Goal: Information Seeking & Learning: Learn about a topic

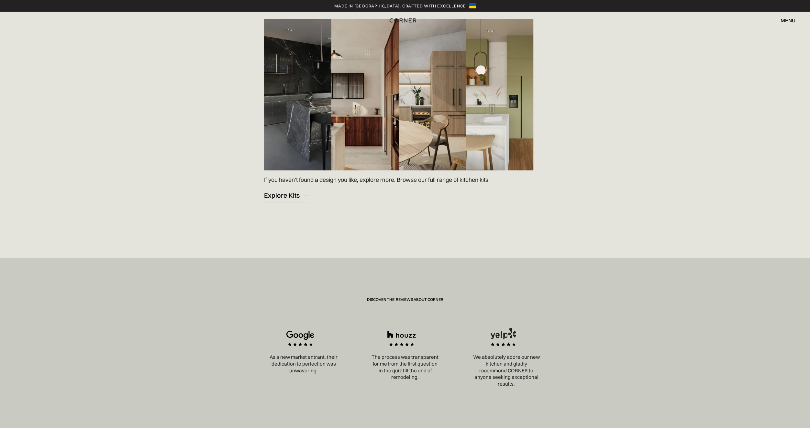
scroll to position [971, 0]
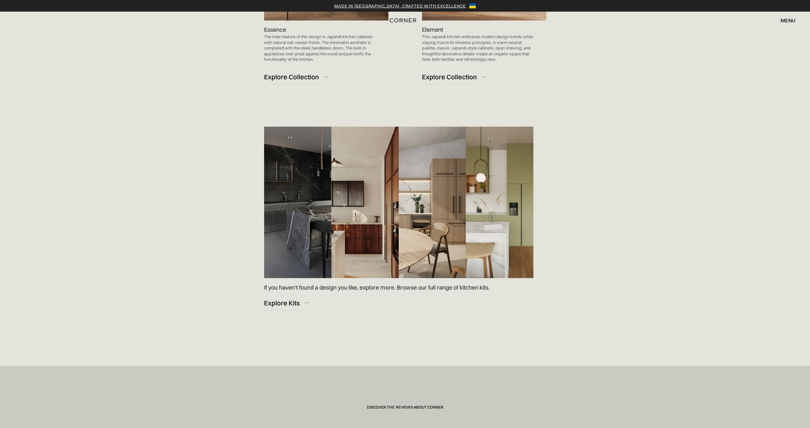
click at [358, 210] on img at bounding box center [398, 202] width 269 height 151
click at [283, 304] on div "Explore Kits" at bounding box center [282, 302] width 36 height 9
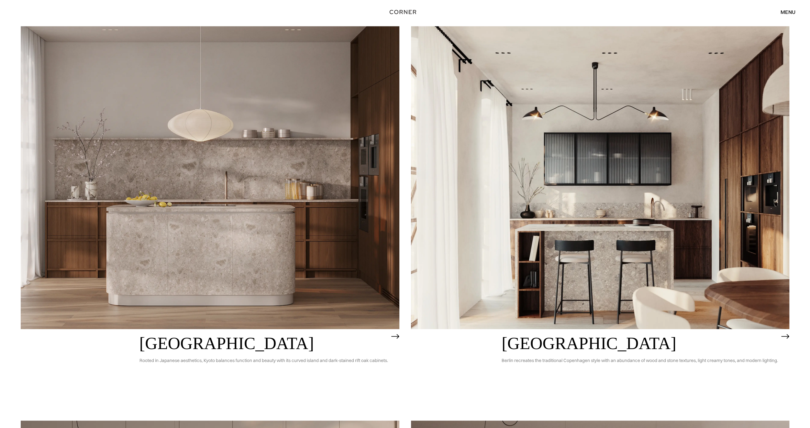
scroll to position [486, 0]
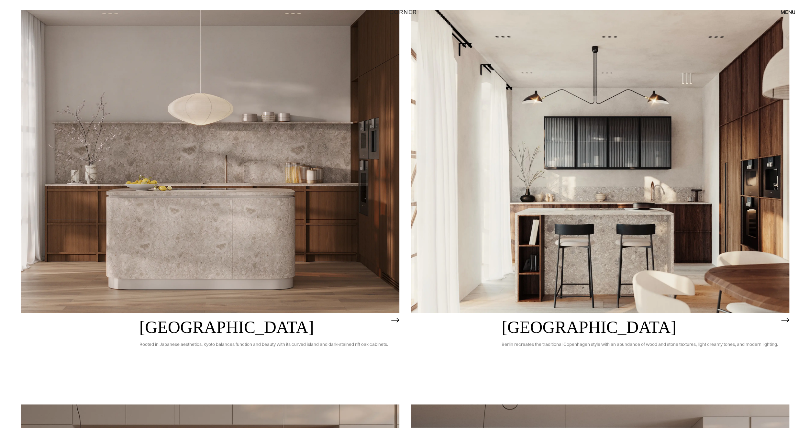
click at [534, 249] on img at bounding box center [600, 161] width 379 height 303
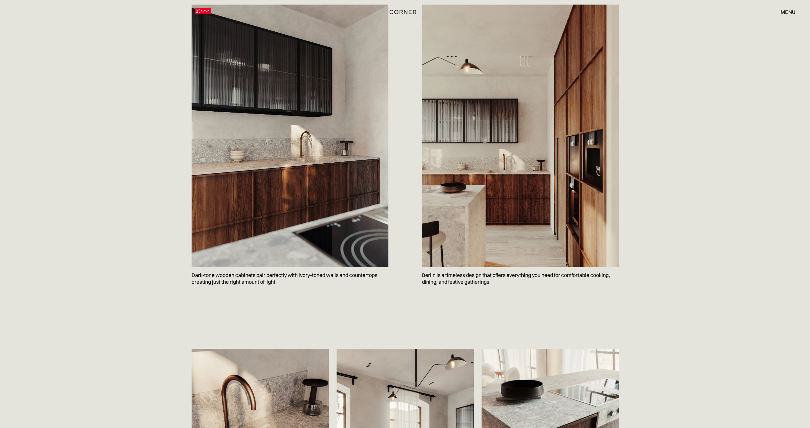
scroll to position [701, 0]
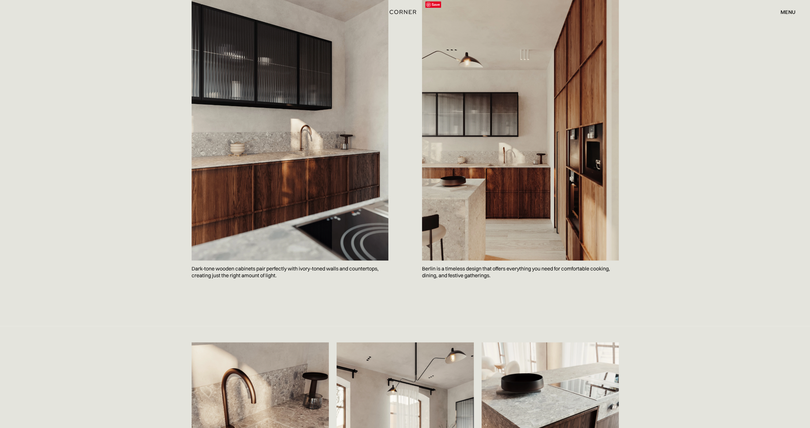
drag, startPoint x: 529, startPoint y: 180, endPoint x: 471, endPoint y: 306, distance: 138.9
click at [471, 306] on div "Save Dark-tone wooden cabinets pair perfectly with ivory-toned walls and counte…" at bounding box center [405, 154] width 447 height 344
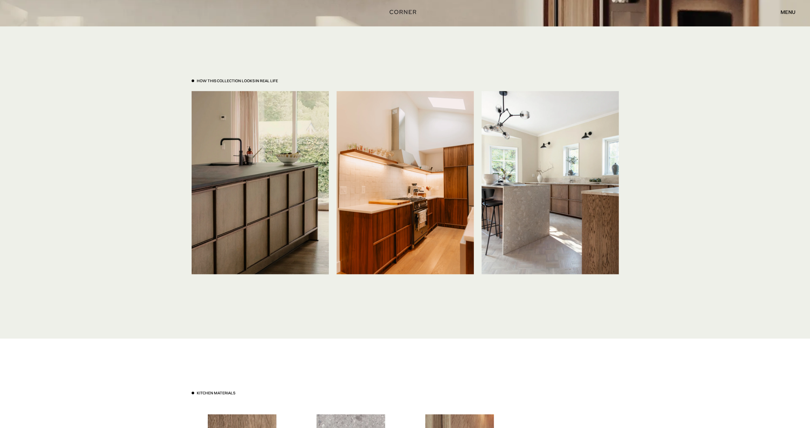
scroll to position [1510, 0]
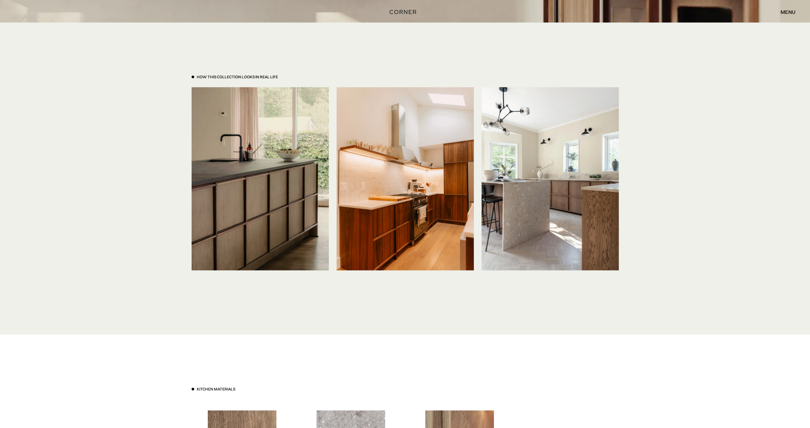
click at [287, 163] on img at bounding box center [260, 178] width 137 height 183
click at [424, 208] on img at bounding box center [405, 178] width 137 height 183
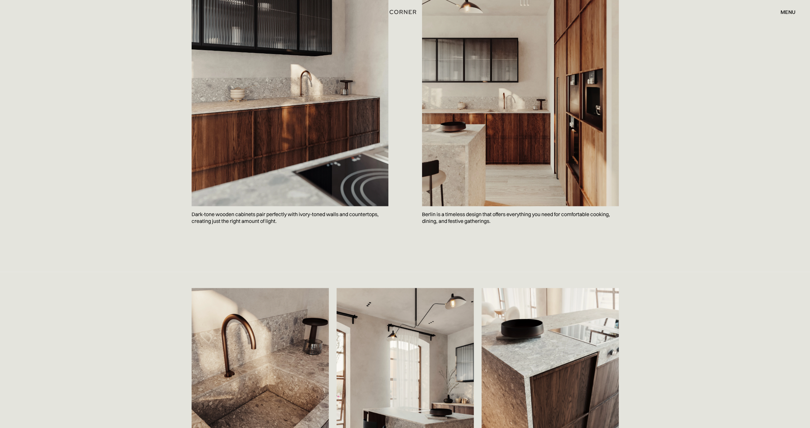
scroll to position [755, 0]
